Goal: Transaction & Acquisition: Purchase product/service

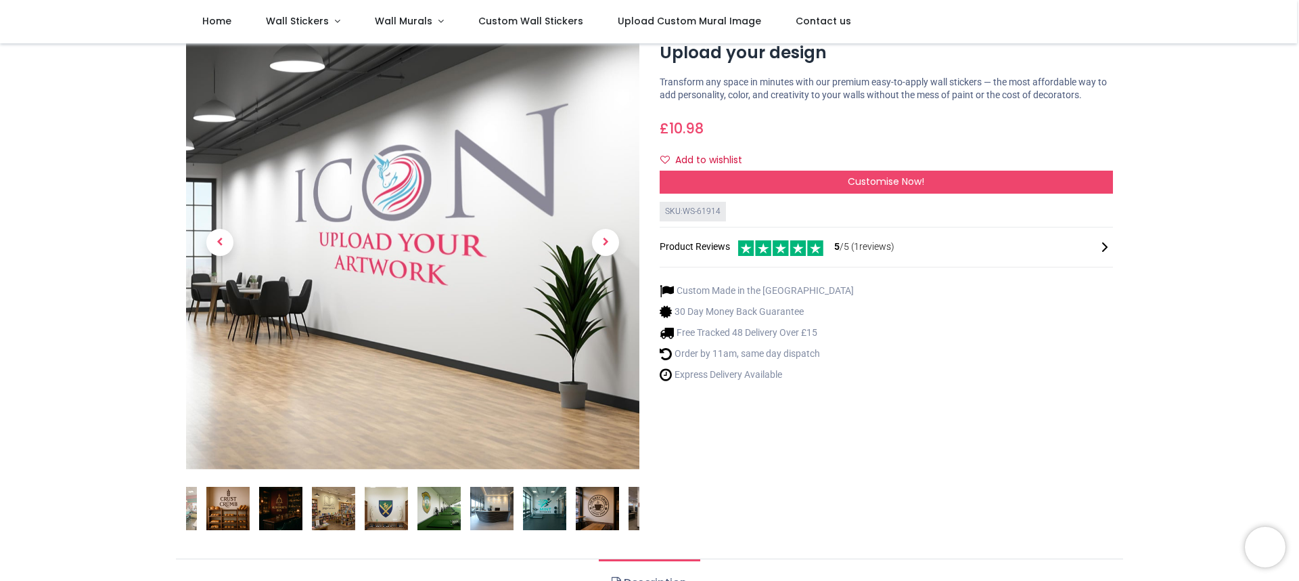
scroll to position [91, 0]
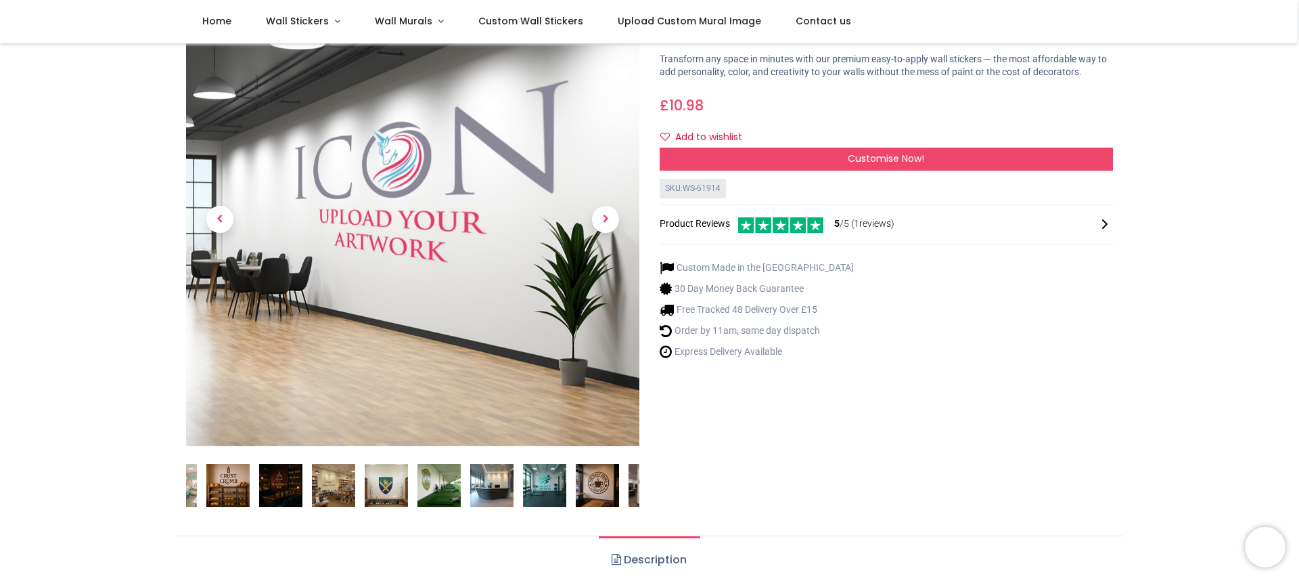
click at [227, 486] on img at bounding box center [227, 485] width 43 height 43
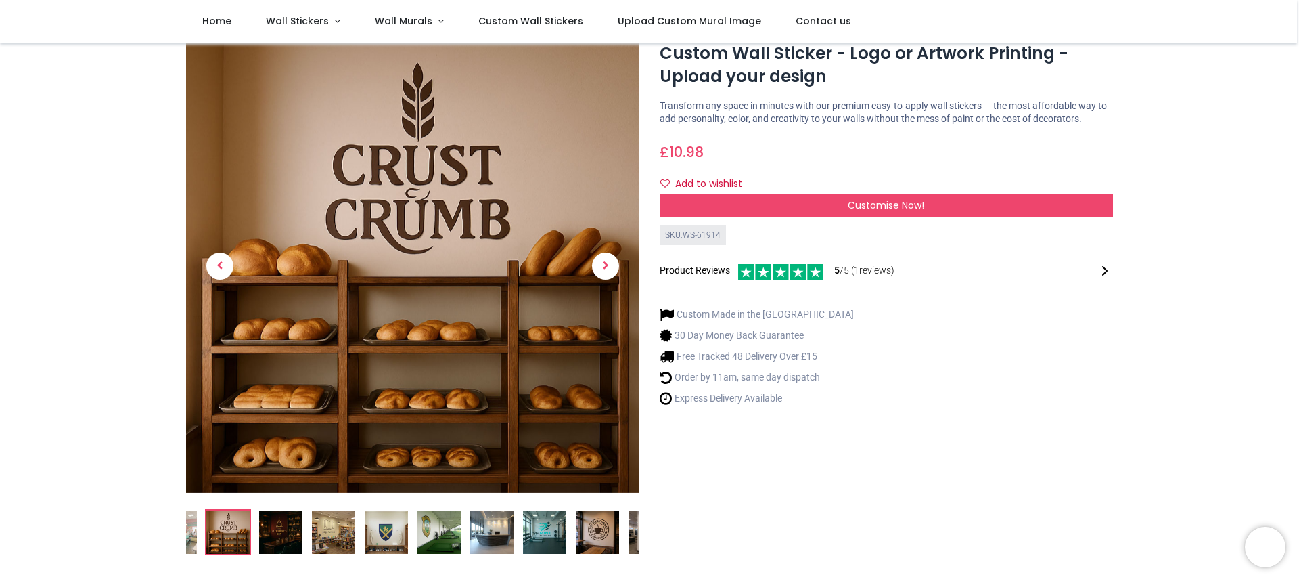
scroll to position [35, 0]
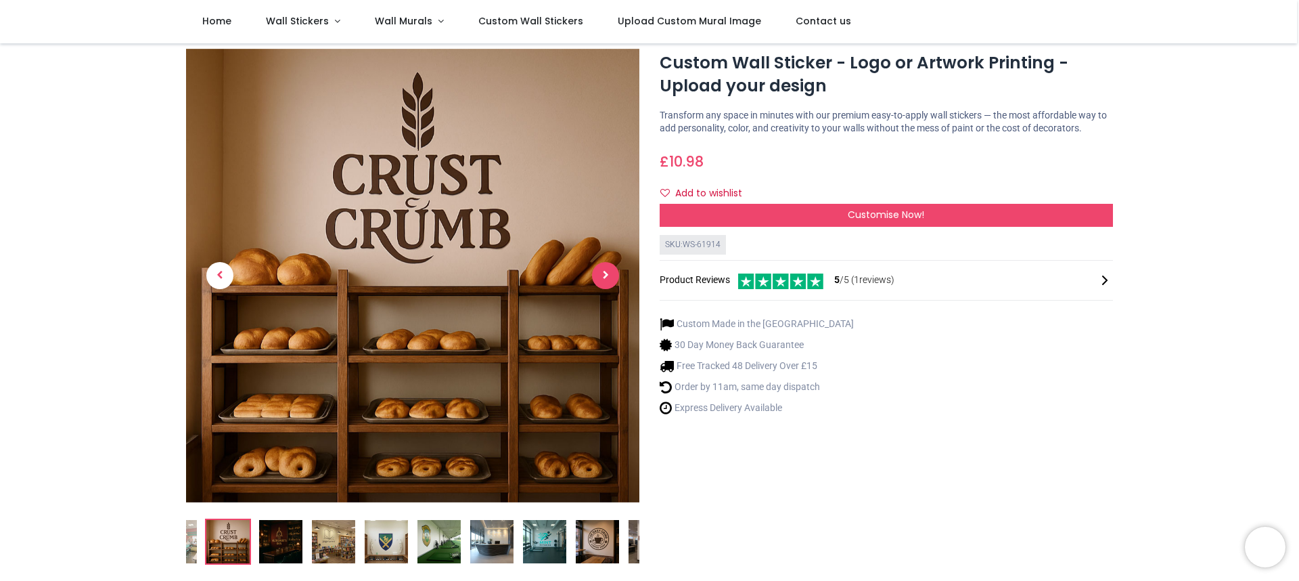
click at [606, 273] on span "Next" at bounding box center [605, 275] width 27 height 27
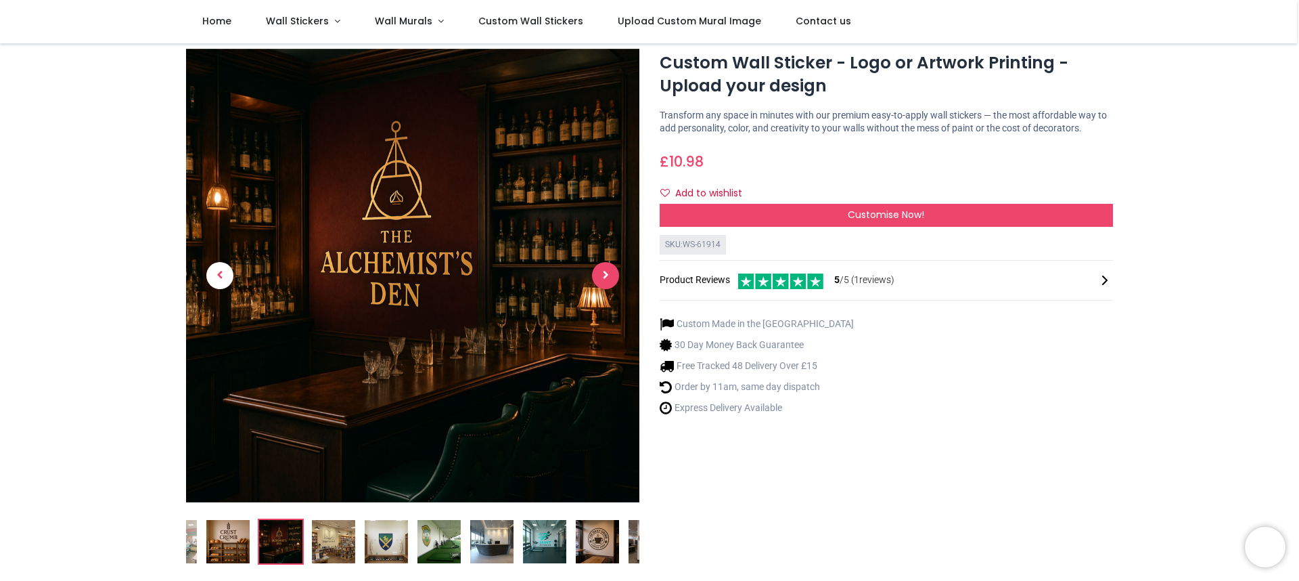
click at [606, 273] on span "Next" at bounding box center [605, 275] width 27 height 27
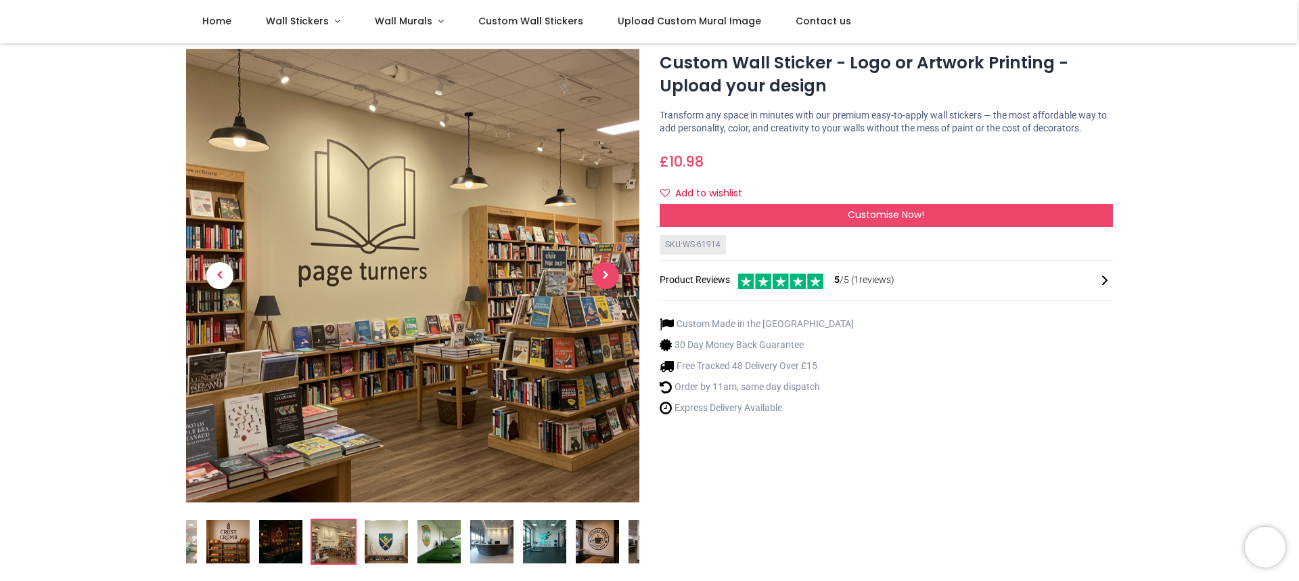
click at [606, 273] on span "Next" at bounding box center [605, 275] width 27 height 27
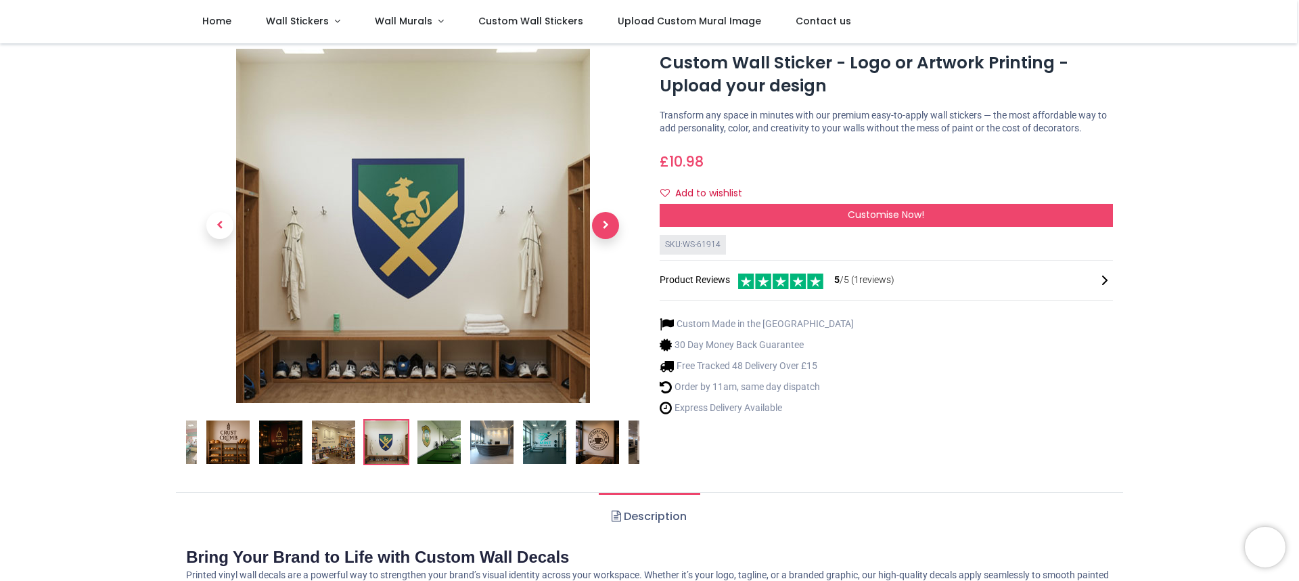
click at [606, 273] on link at bounding box center [606, 225] width 68 height 248
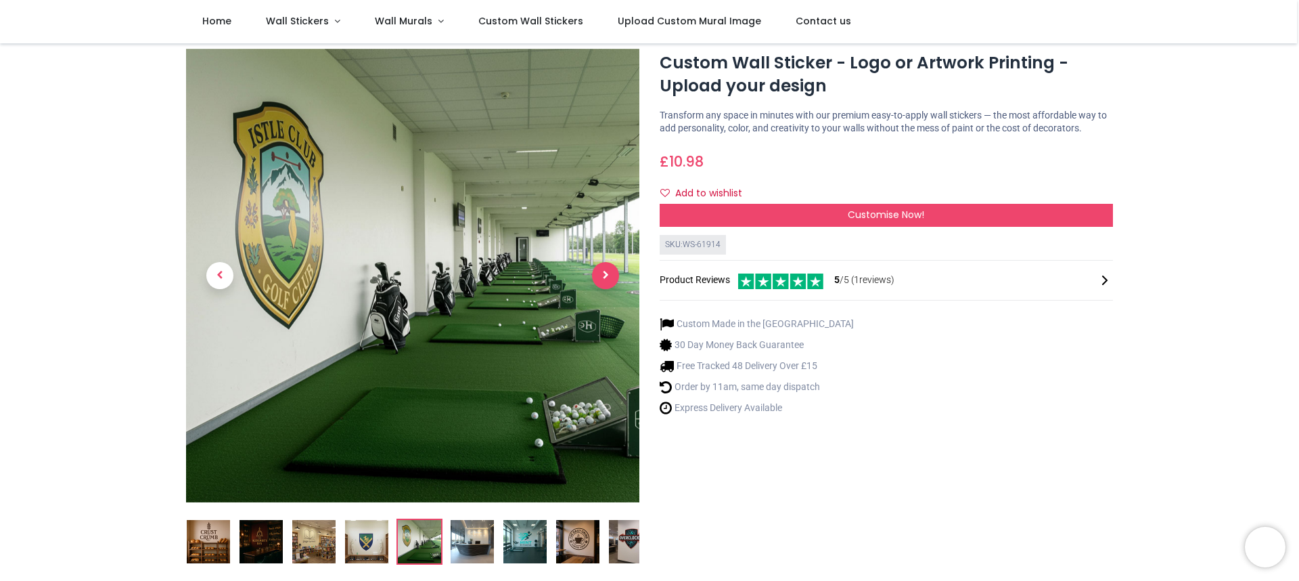
click at [604, 271] on span "Next" at bounding box center [605, 275] width 27 height 27
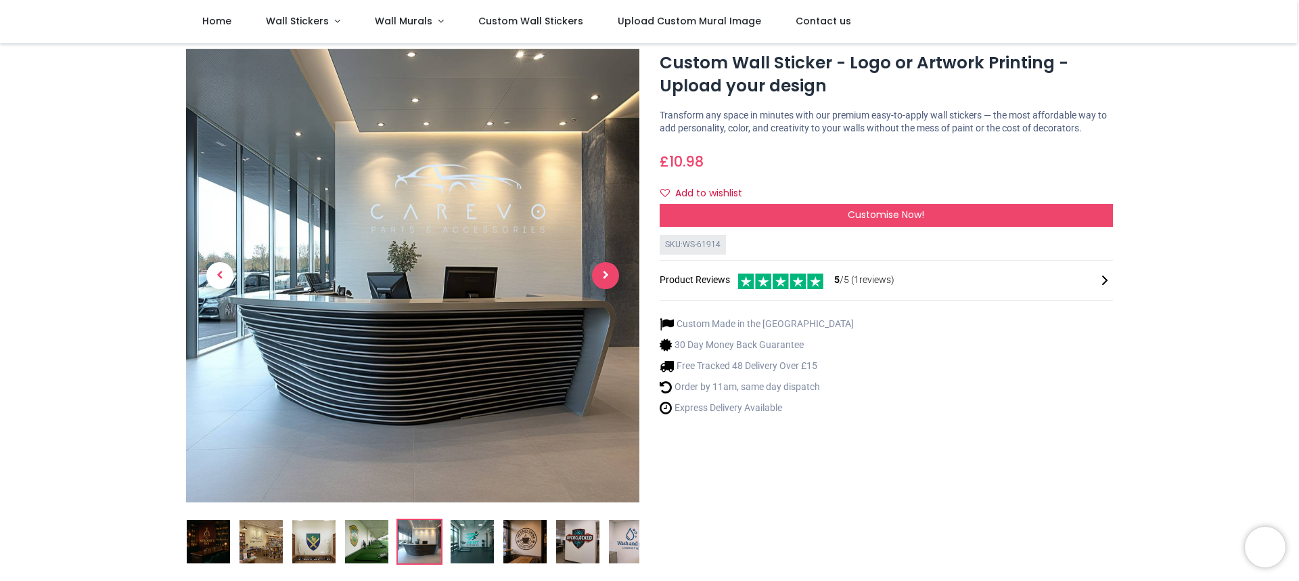
click at [602, 278] on span "Next" at bounding box center [605, 275] width 27 height 27
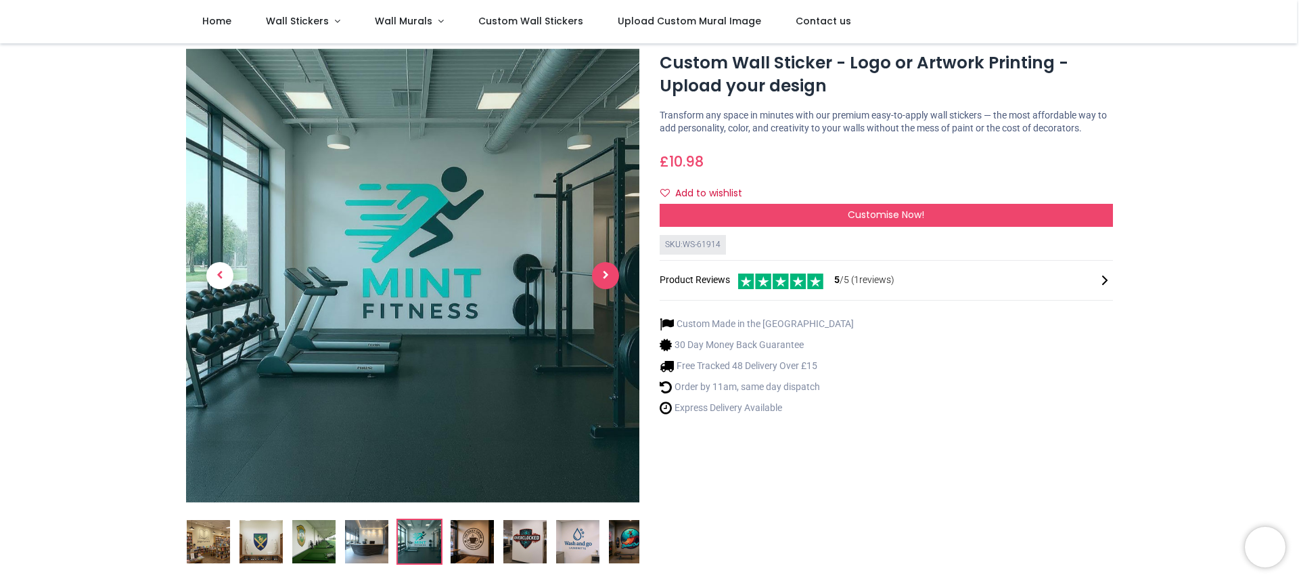
click at [601, 275] on span "Next" at bounding box center [605, 275] width 27 height 27
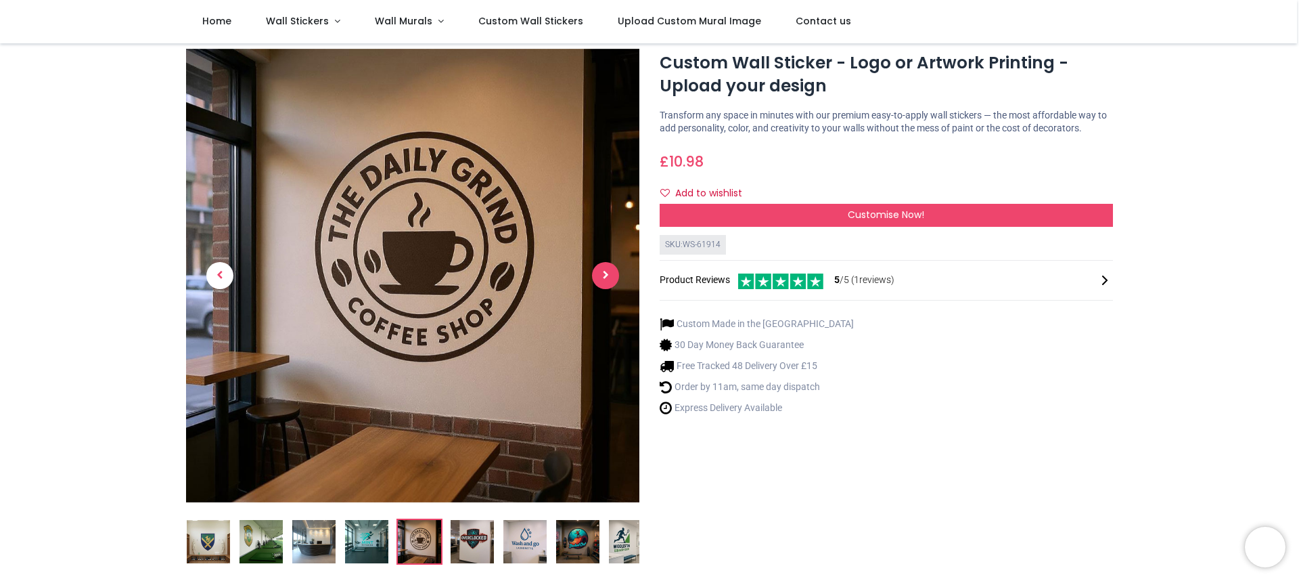
click at [602, 275] on span "Next" at bounding box center [605, 275] width 27 height 27
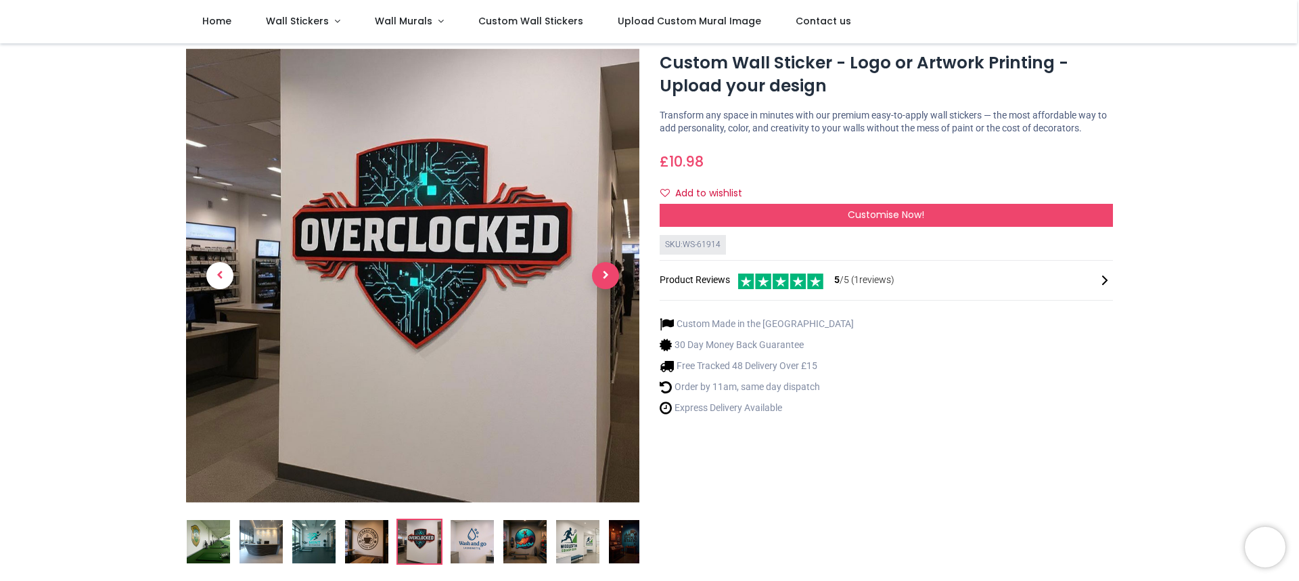
click at [602, 275] on span "Next" at bounding box center [605, 275] width 27 height 27
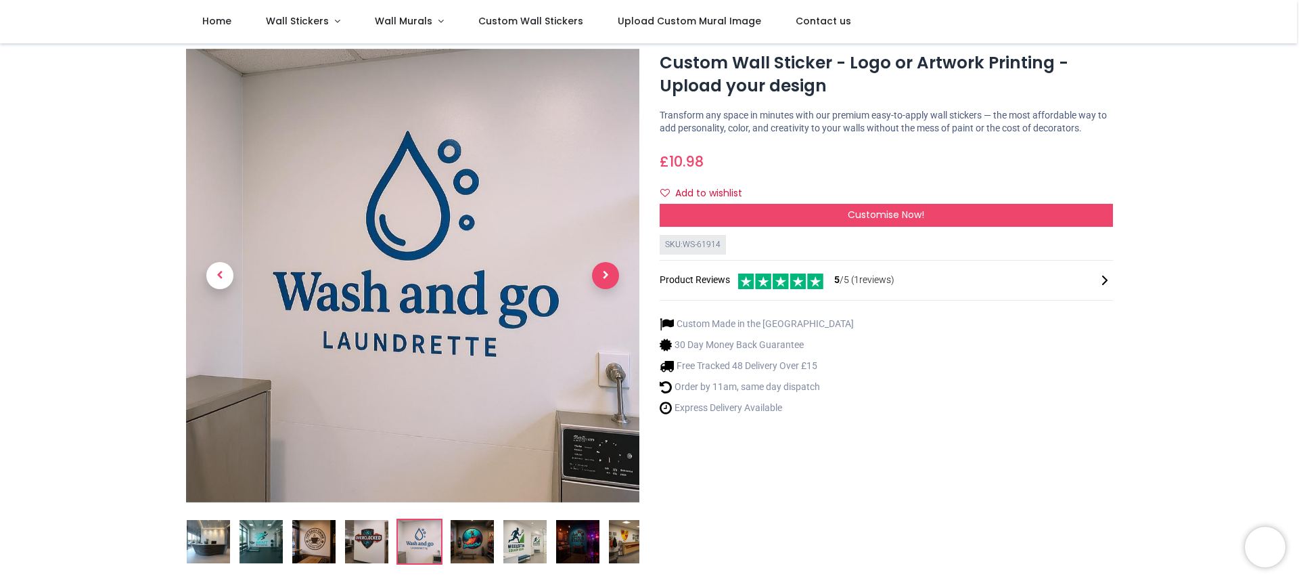
click at [602, 275] on span "Next" at bounding box center [605, 275] width 27 height 27
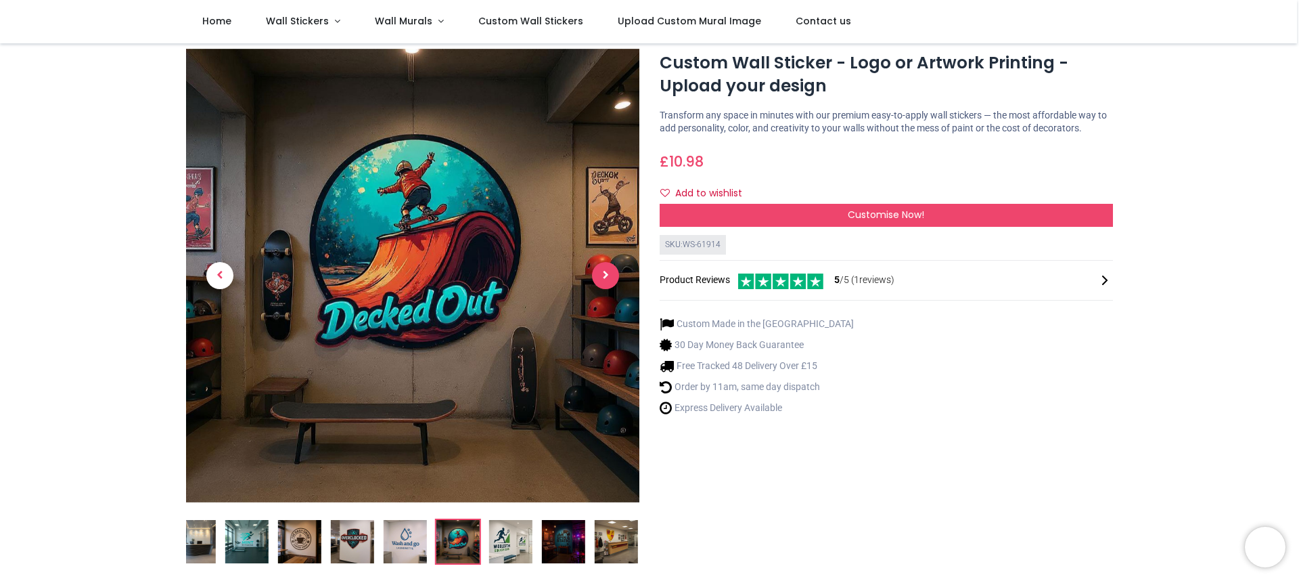
click at [602, 275] on span "Next" at bounding box center [605, 275] width 27 height 27
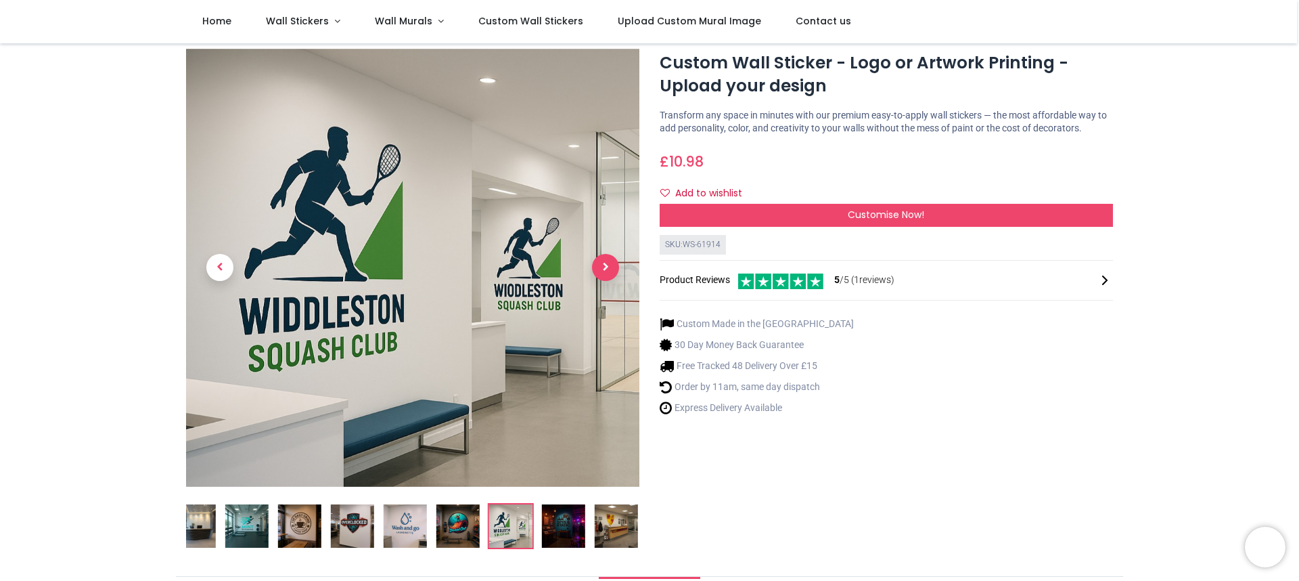
click at [602, 275] on span "Next" at bounding box center [605, 267] width 27 height 27
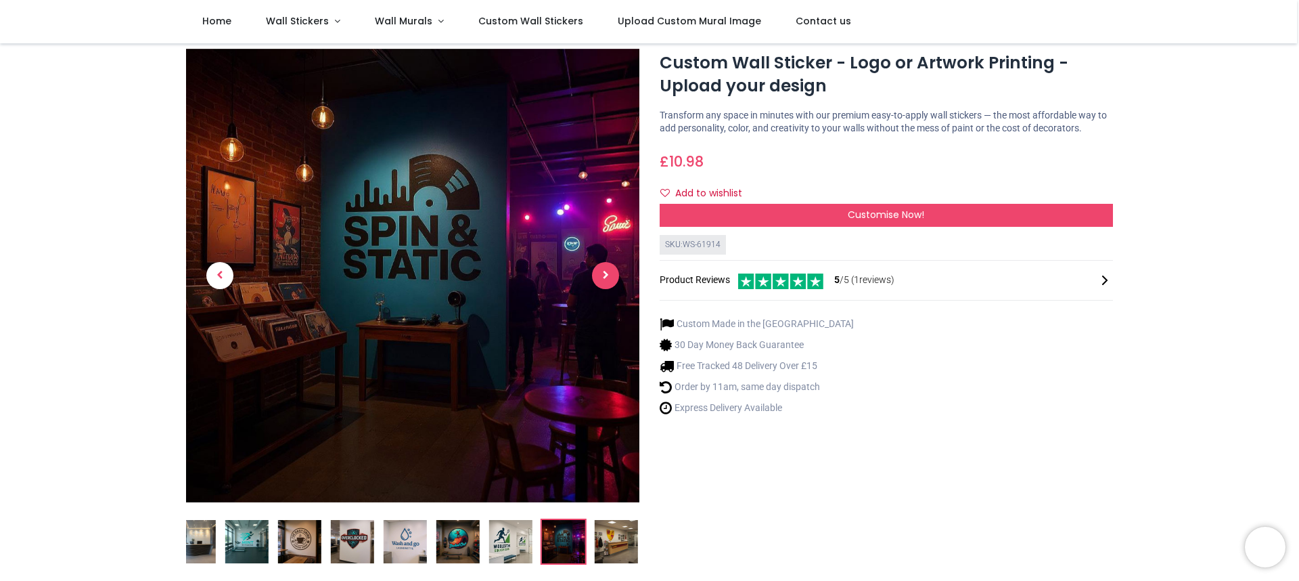
click at [602, 275] on span "Next" at bounding box center [605, 275] width 27 height 27
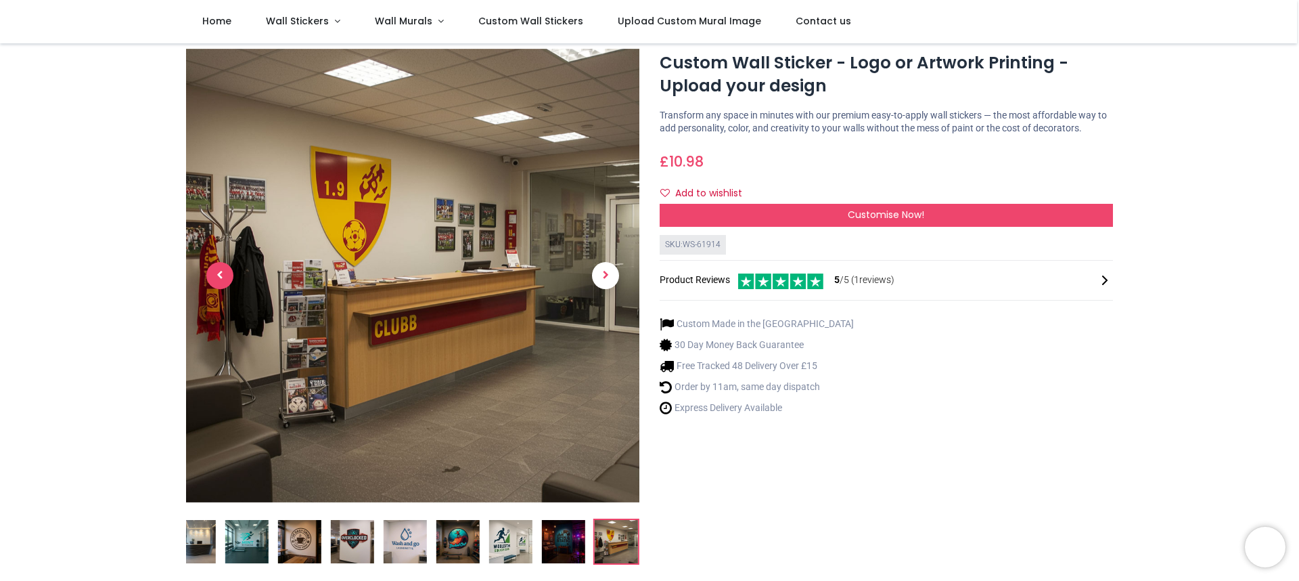
click at [221, 277] on span "Previous" at bounding box center [219, 275] width 27 height 27
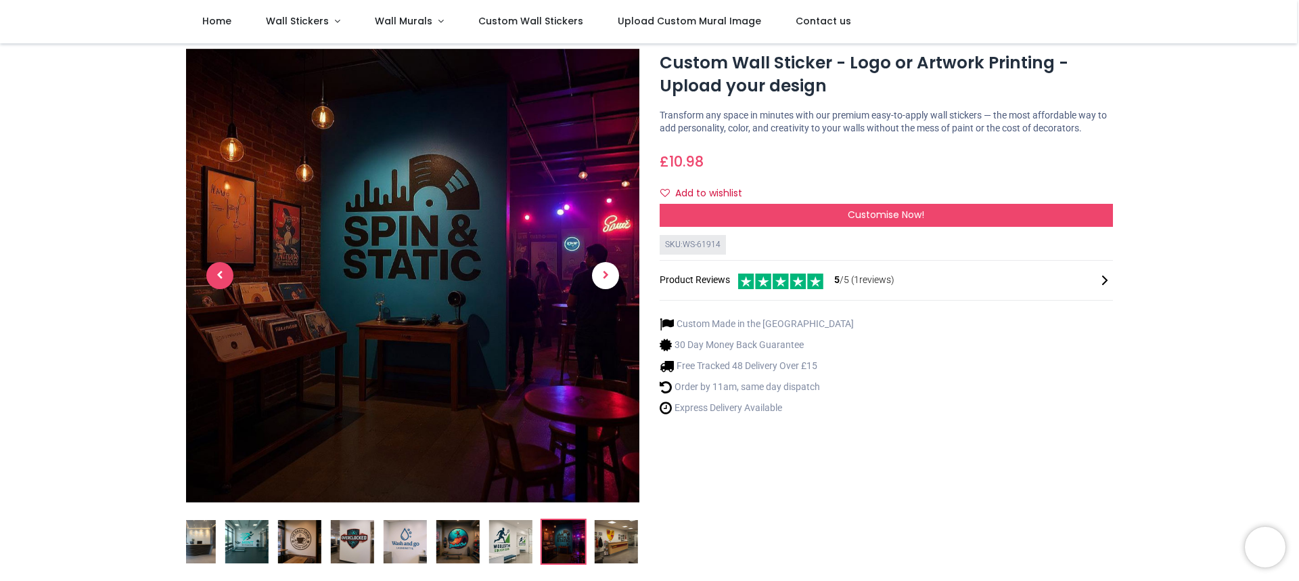
click at [223, 277] on span "Previous" at bounding box center [219, 275] width 27 height 27
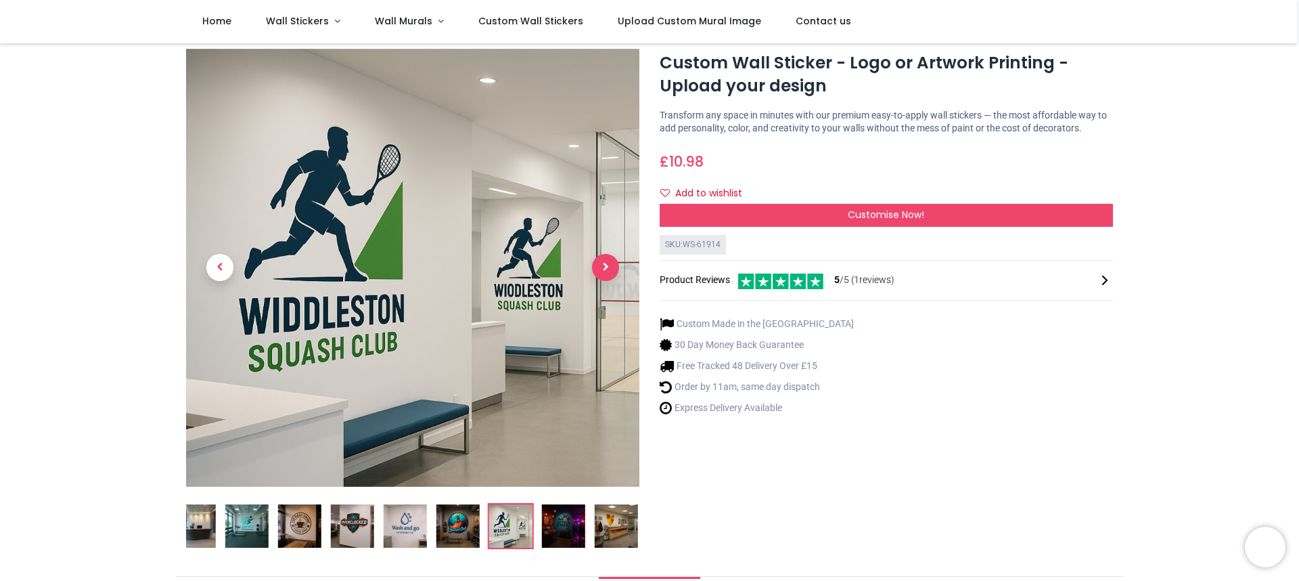
click at [604, 267] on span "Next" at bounding box center [605, 267] width 27 height 27
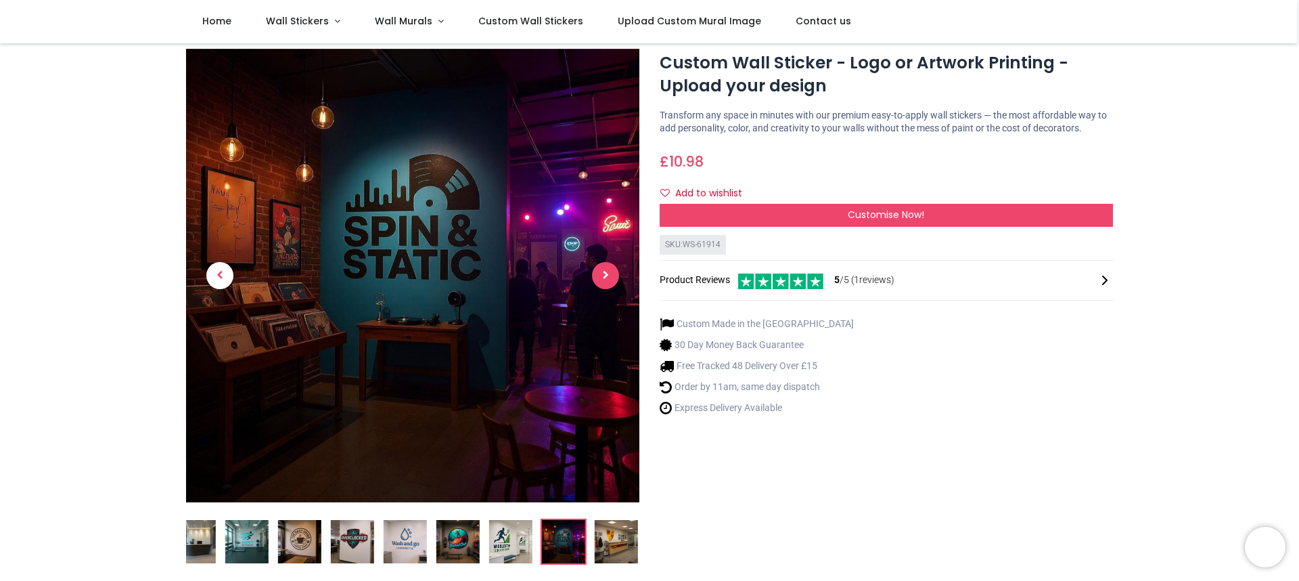
click at [604, 267] on span "Next" at bounding box center [605, 275] width 27 height 27
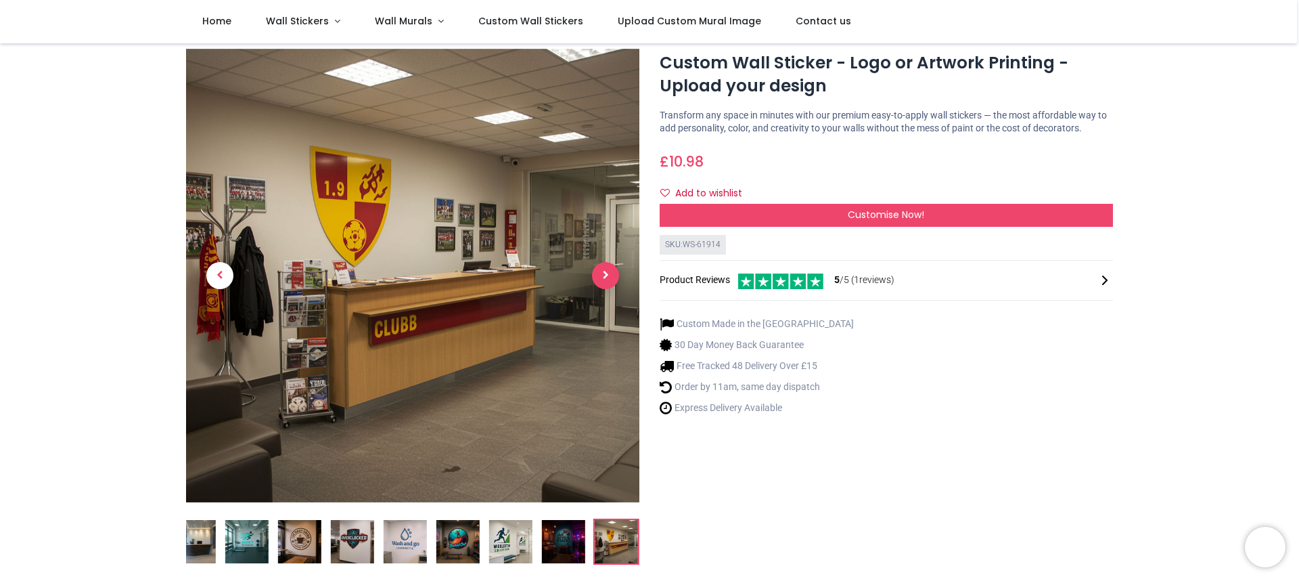
click at [604, 267] on span "Next" at bounding box center [605, 275] width 27 height 27
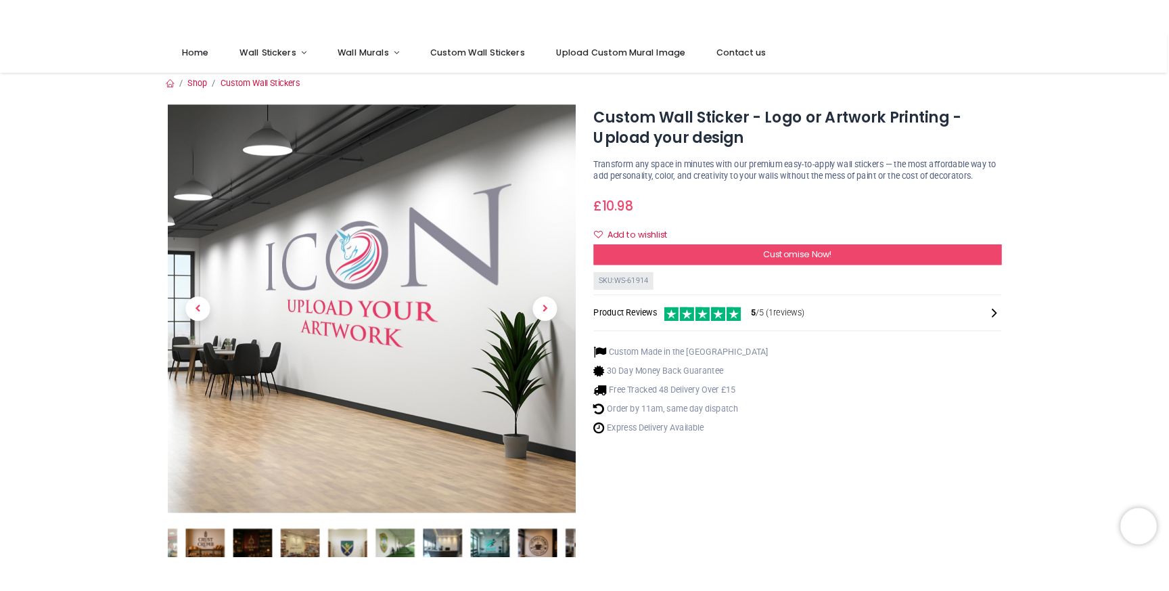
scroll to position [0, 0]
